Goal: Task Accomplishment & Management: Manage account settings

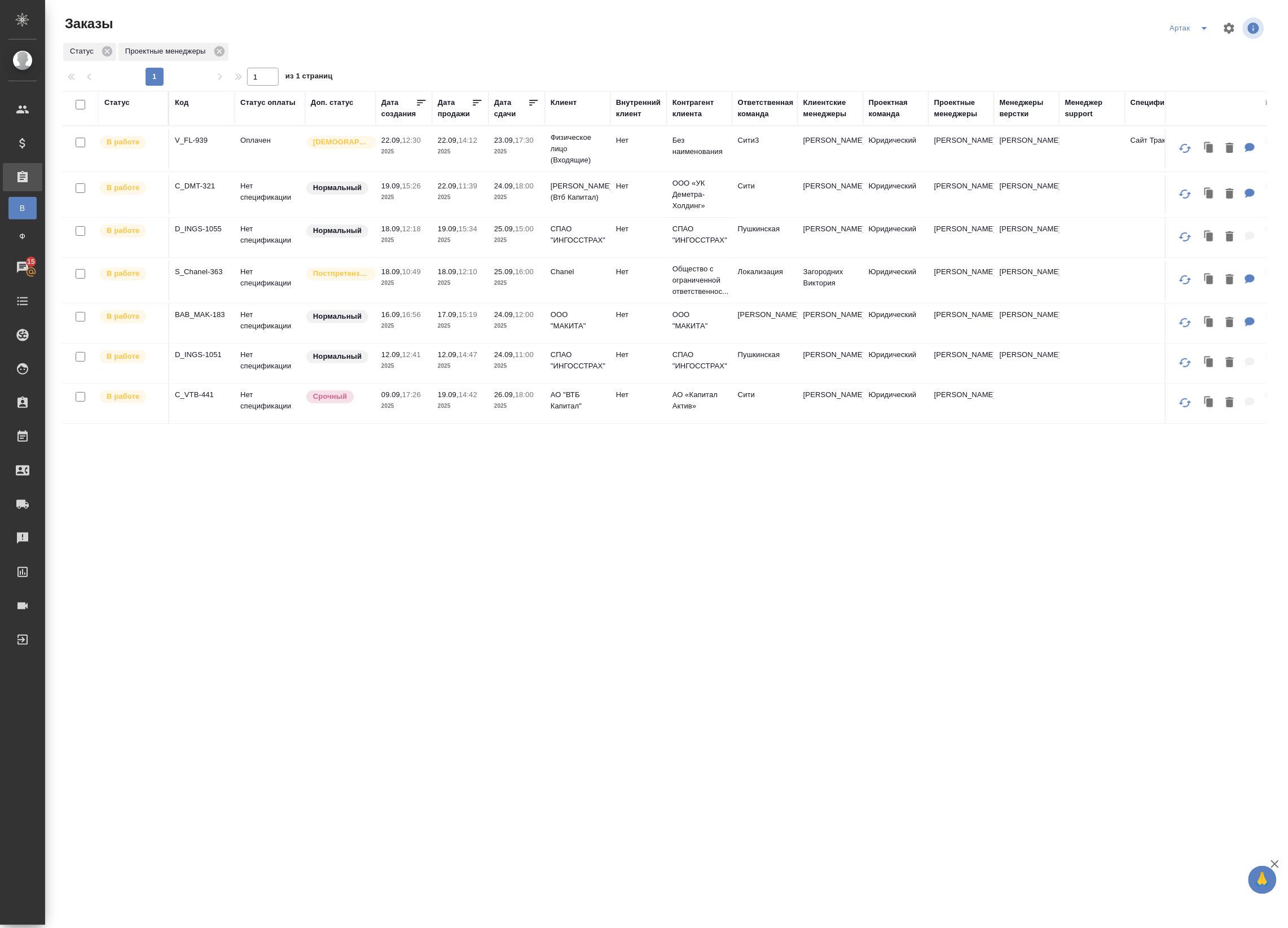
click at [532, 100] on icon at bounding box center [534, 103] width 9 height 6
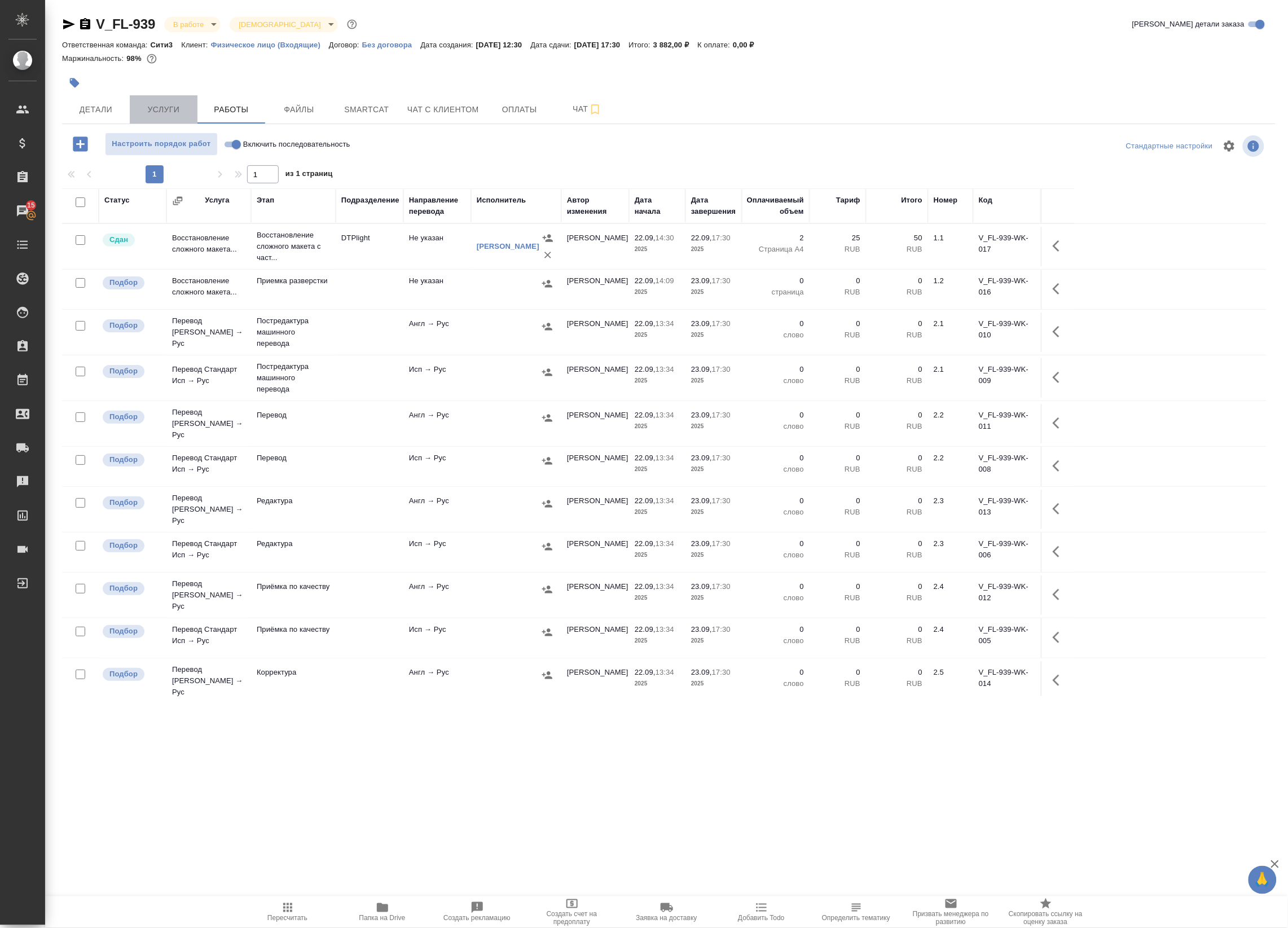
click at [170, 100] on button "Услуги" at bounding box center [163, 109] width 67 height 28
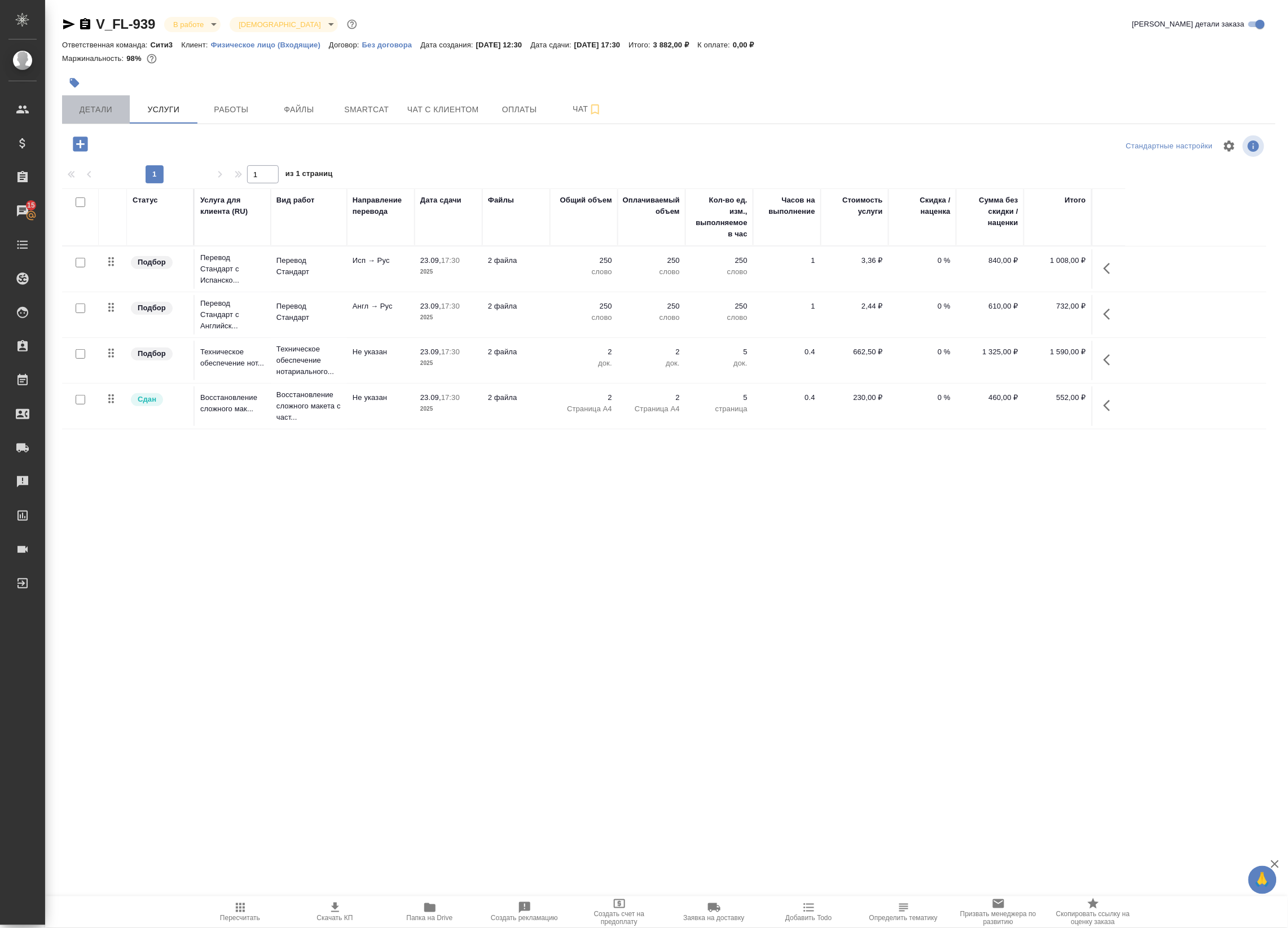
click at [93, 111] on span "Детали" at bounding box center [96, 110] width 54 height 14
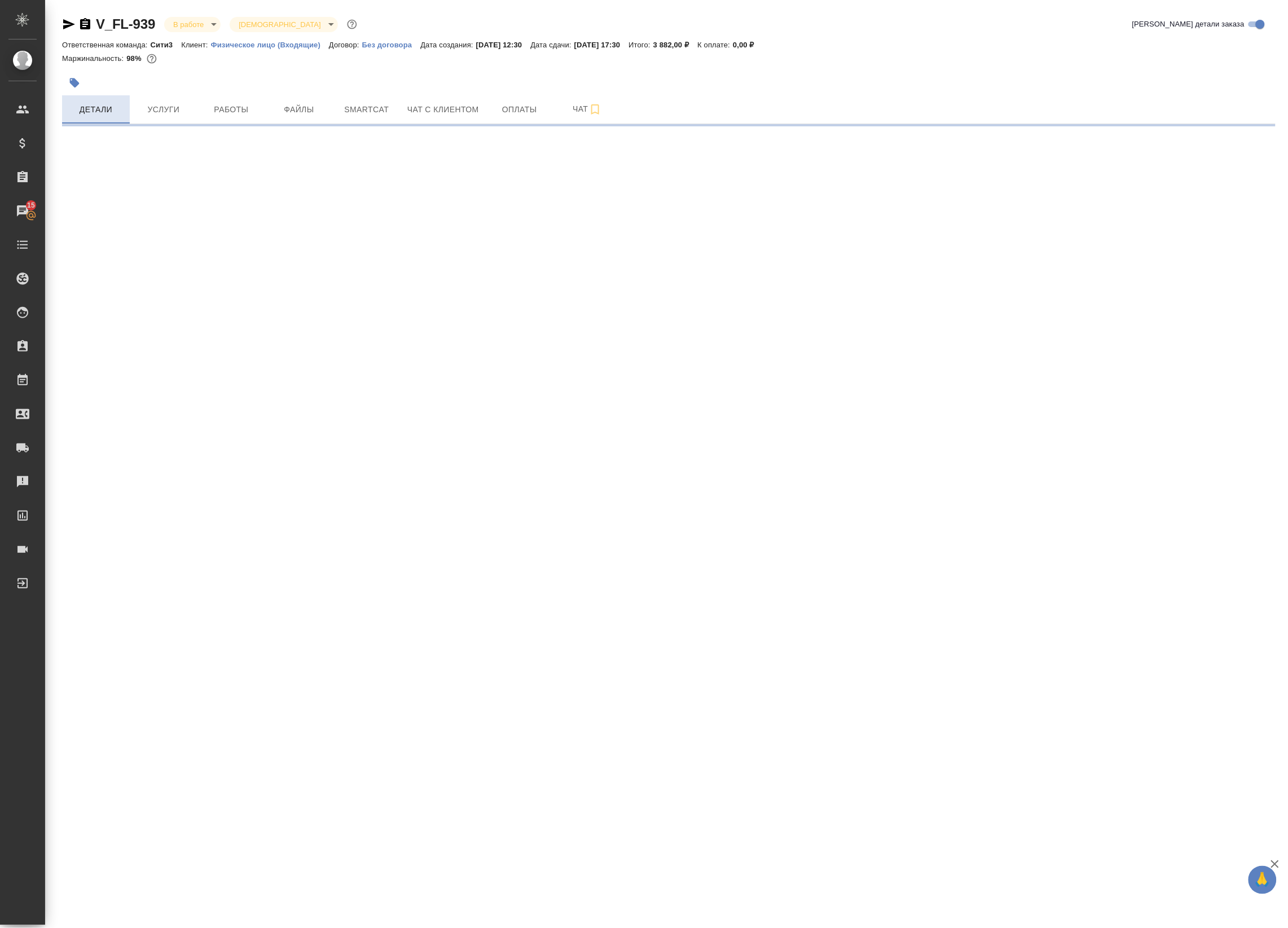
select select "RU"
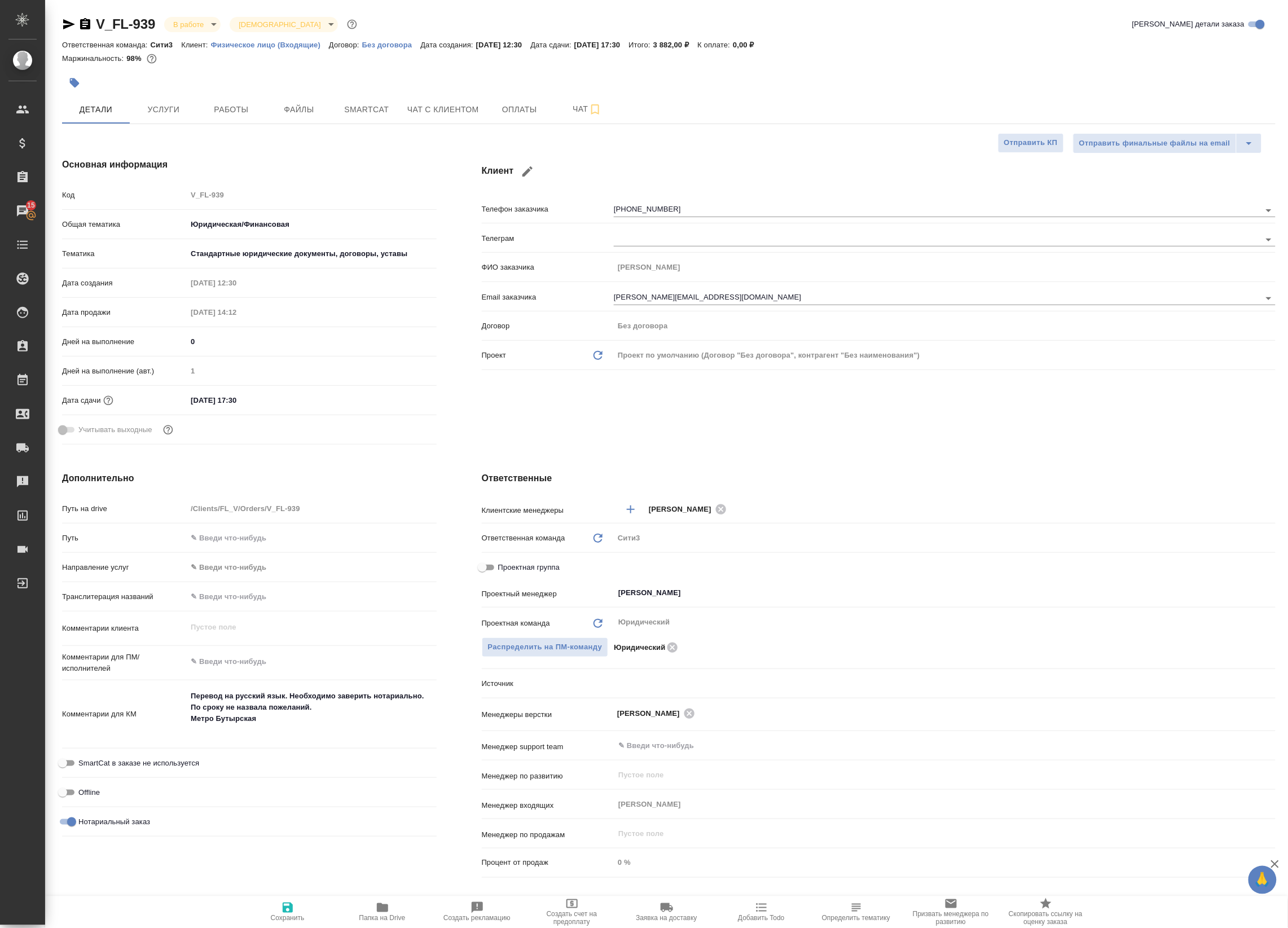
type textarea "x"
click at [257, 114] on span "Работы" at bounding box center [231, 110] width 54 height 14
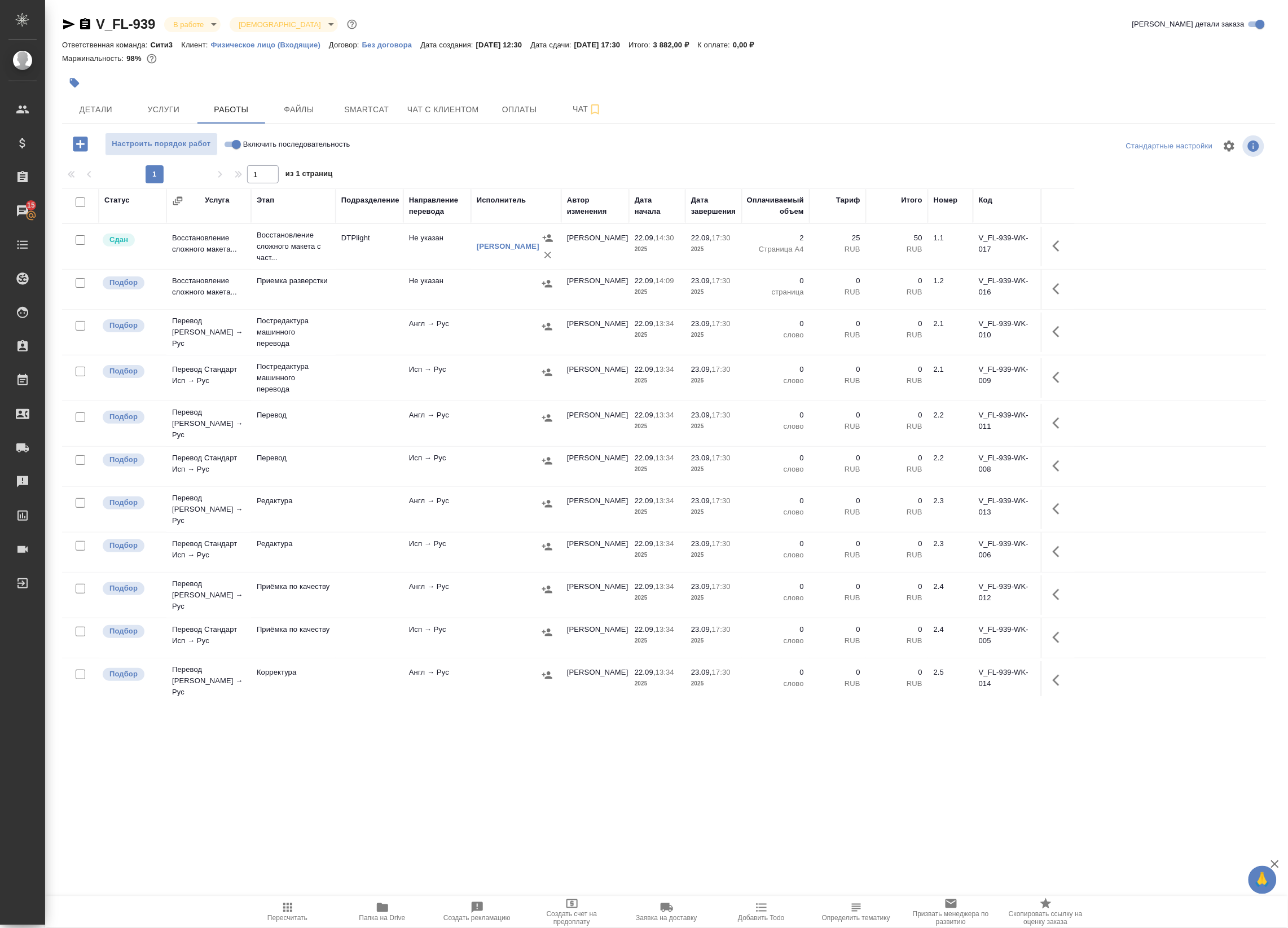
click at [373, 904] on span "Папка на Drive" at bounding box center [382, 911] width 81 height 21
click at [572, 109] on span "Чат" at bounding box center [587, 109] width 54 height 14
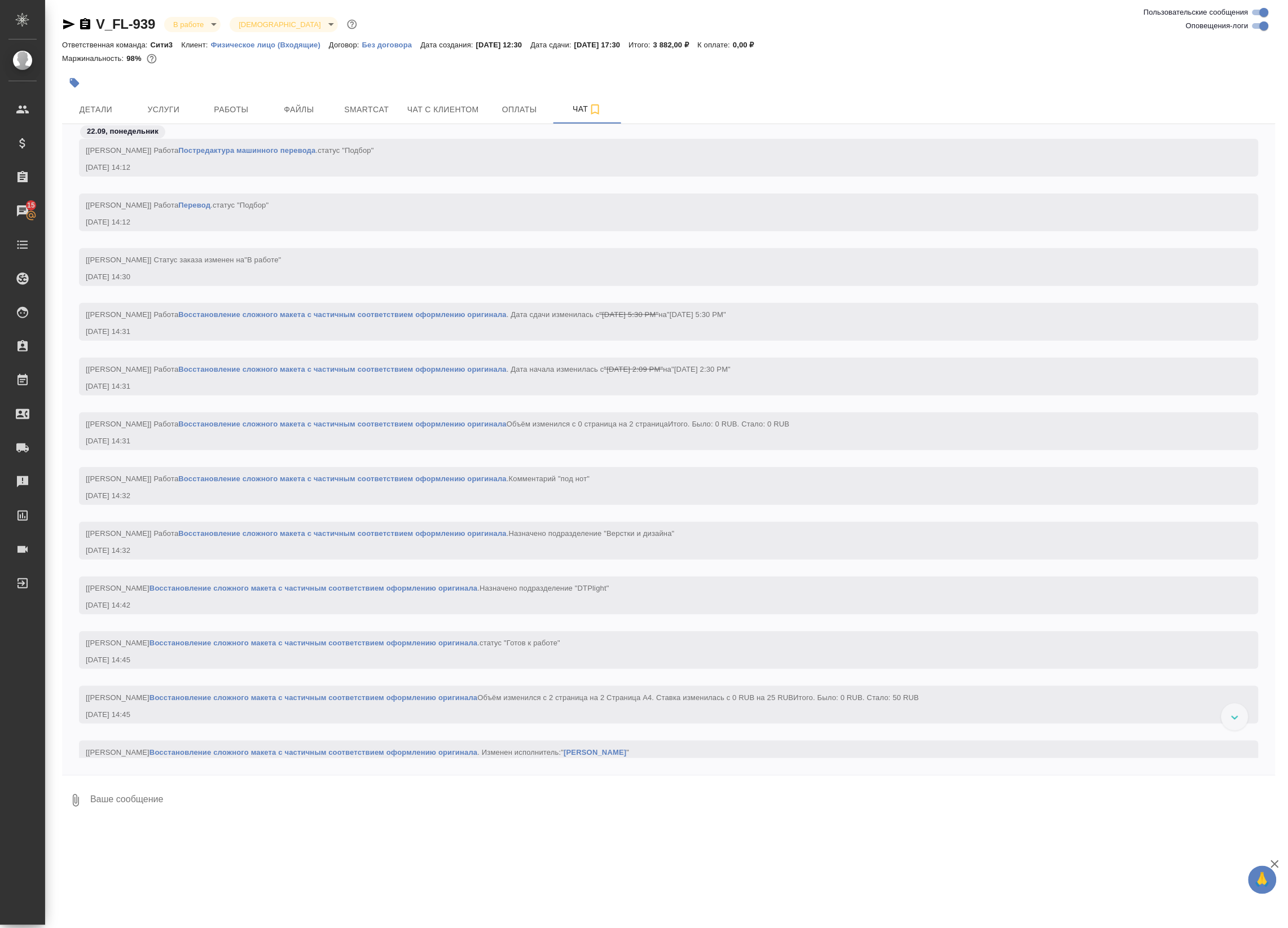
scroll to position [1557, 0]
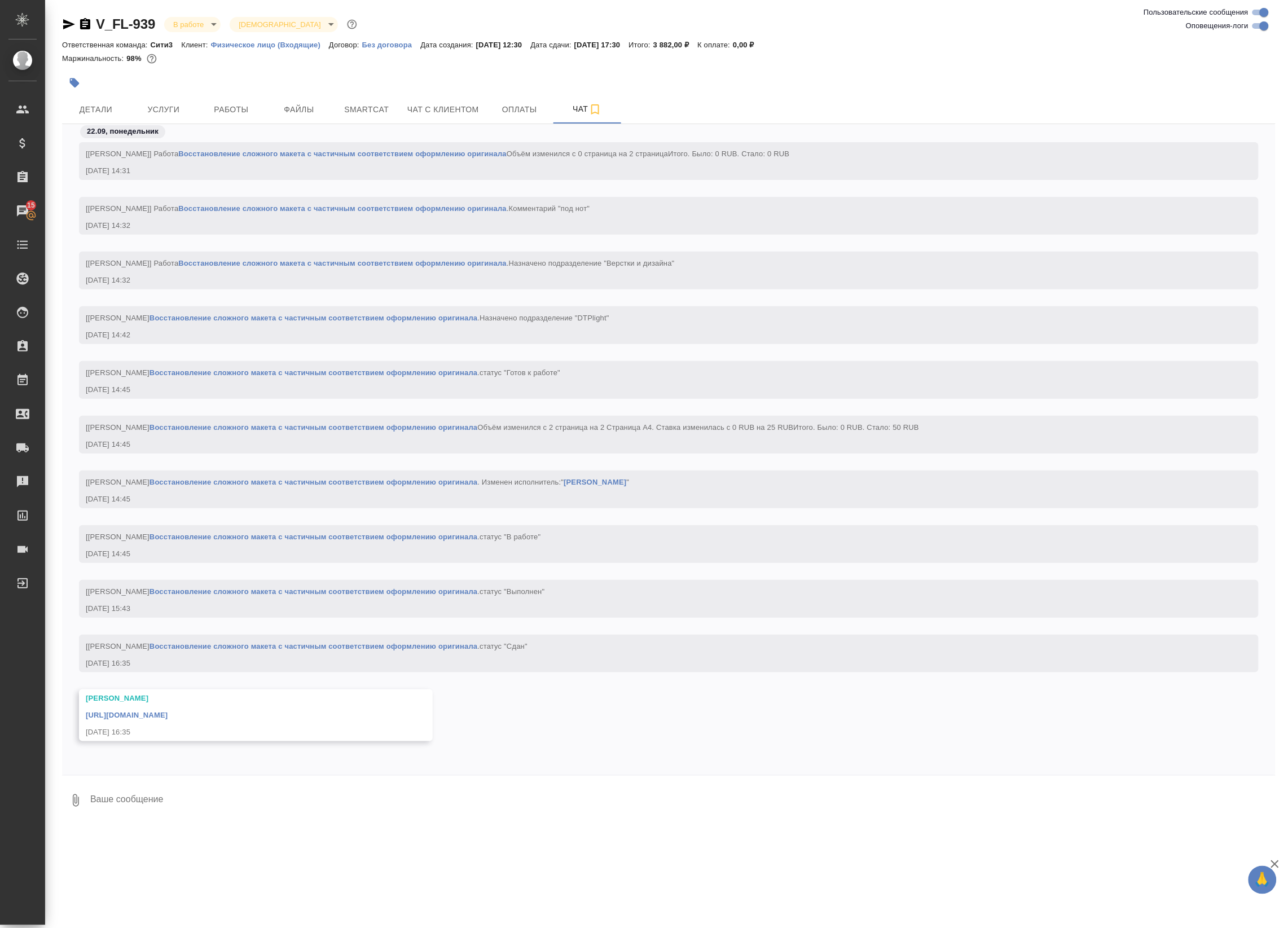
click at [167, 712] on link "https://drive.awatera.com/apps/files/files/10426958?dir=/Shares/FL_V/Orders/V_F…" at bounding box center [127, 715] width 82 height 9
click at [204, 99] on button "Работы" at bounding box center [231, 109] width 67 height 28
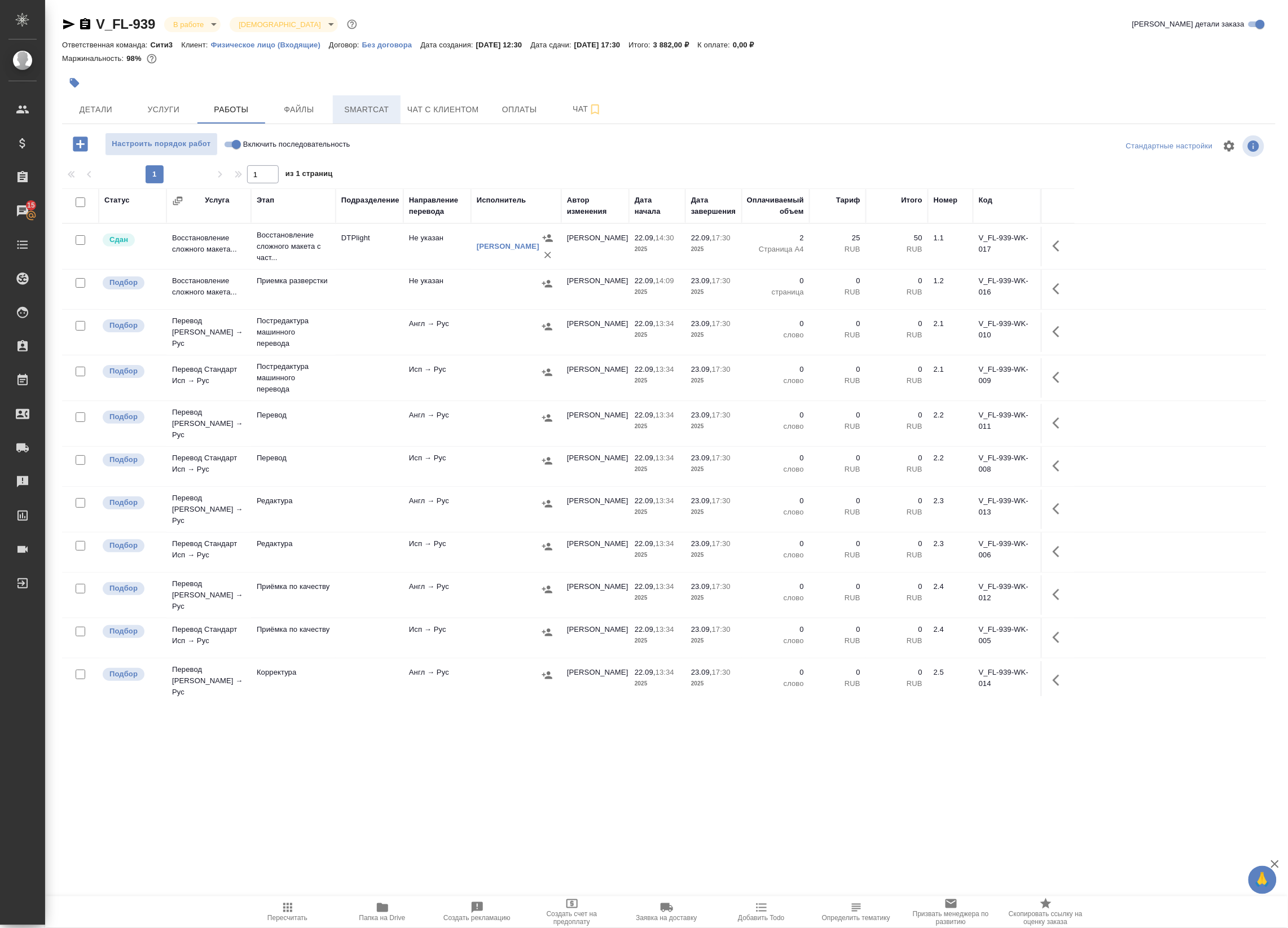
click at [362, 105] on span "Smartcat" at bounding box center [367, 110] width 54 height 14
